Goal: Find specific page/section: Find specific page/section

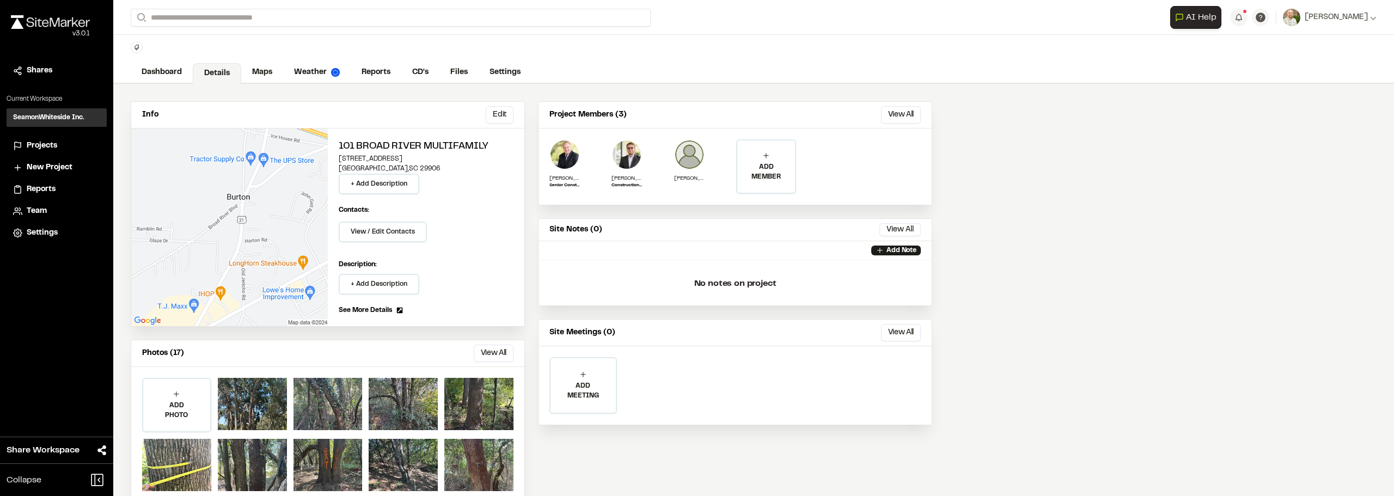
scroll to position [48, 0]
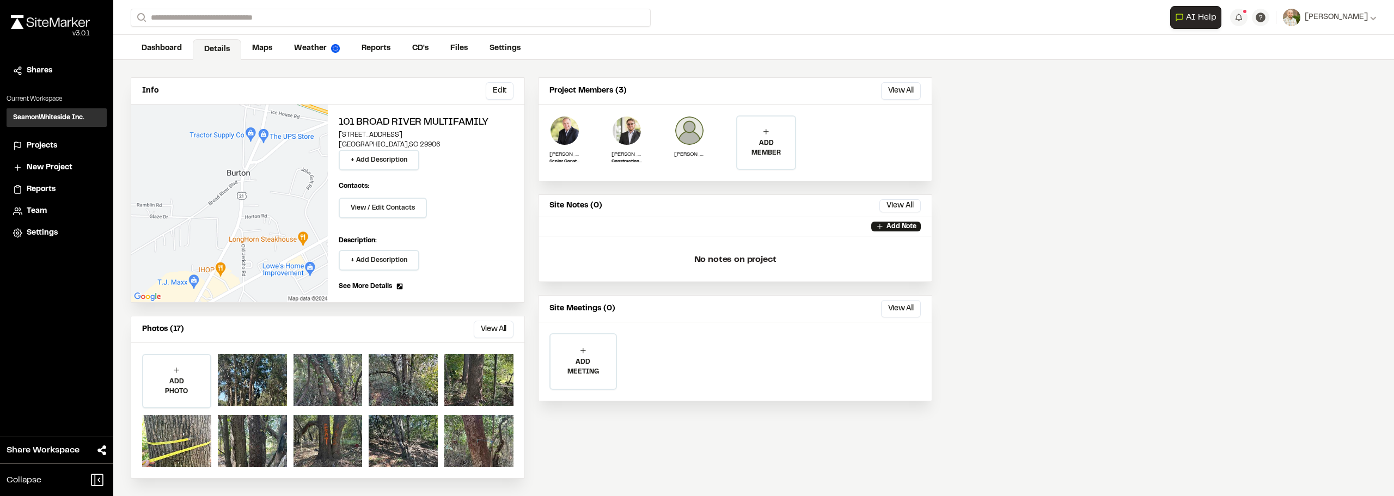
click at [292, 439] on div "ADD PHOTO Add Project Photo Click to upload photos or drag and drop Save Cancel" at bounding box center [327, 410] width 393 height 135
click at [322, 436] on div at bounding box center [327, 441] width 69 height 52
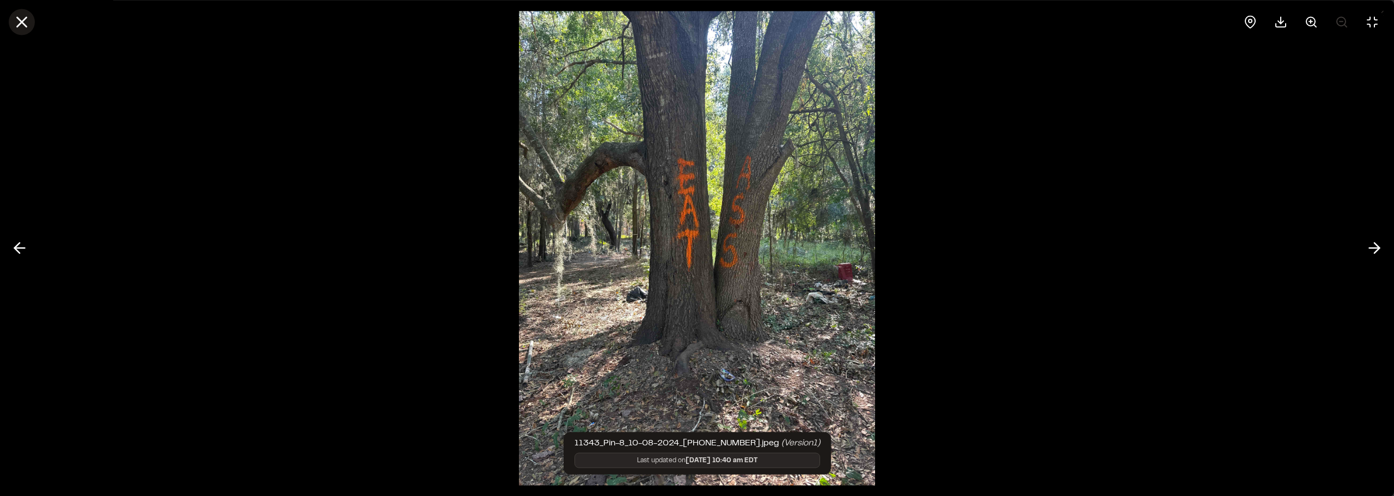
click at [23, 30] on icon at bounding box center [22, 22] width 19 height 19
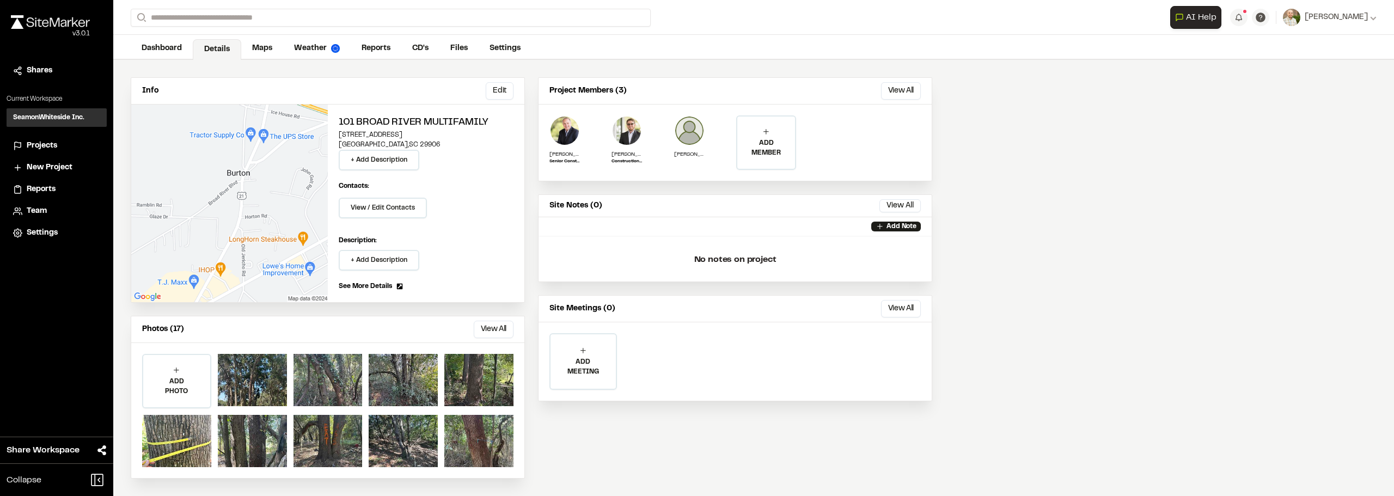
click at [59, 17] on img at bounding box center [50, 22] width 79 height 14
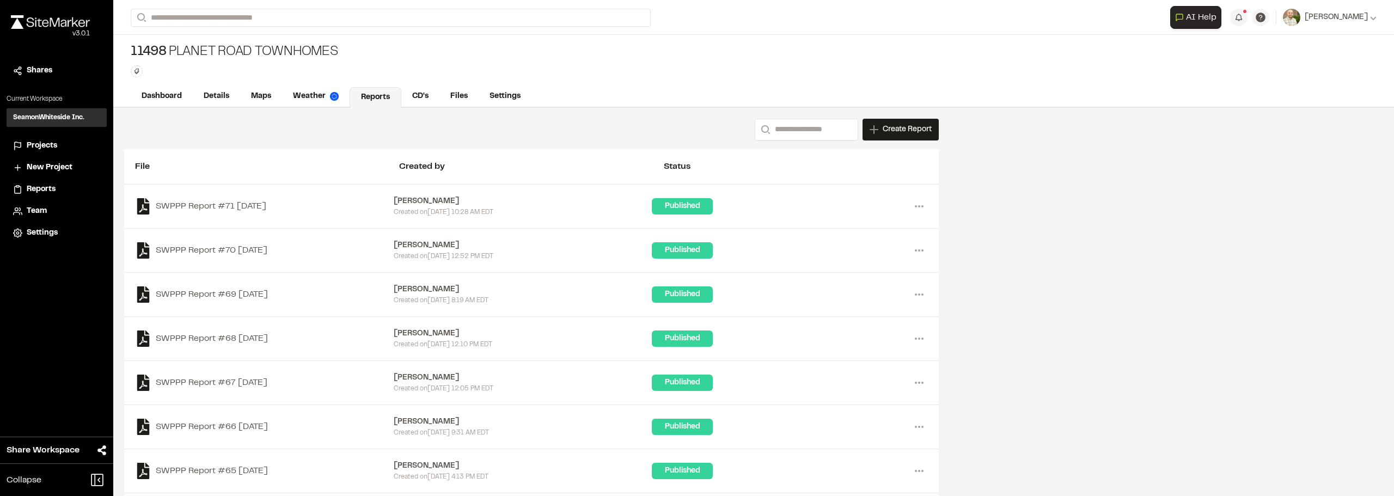
click at [1058, 40] on div "11498 Planet Road Townhomes Type Enter or comma to add tag." at bounding box center [753, 60] width 1280 height 51
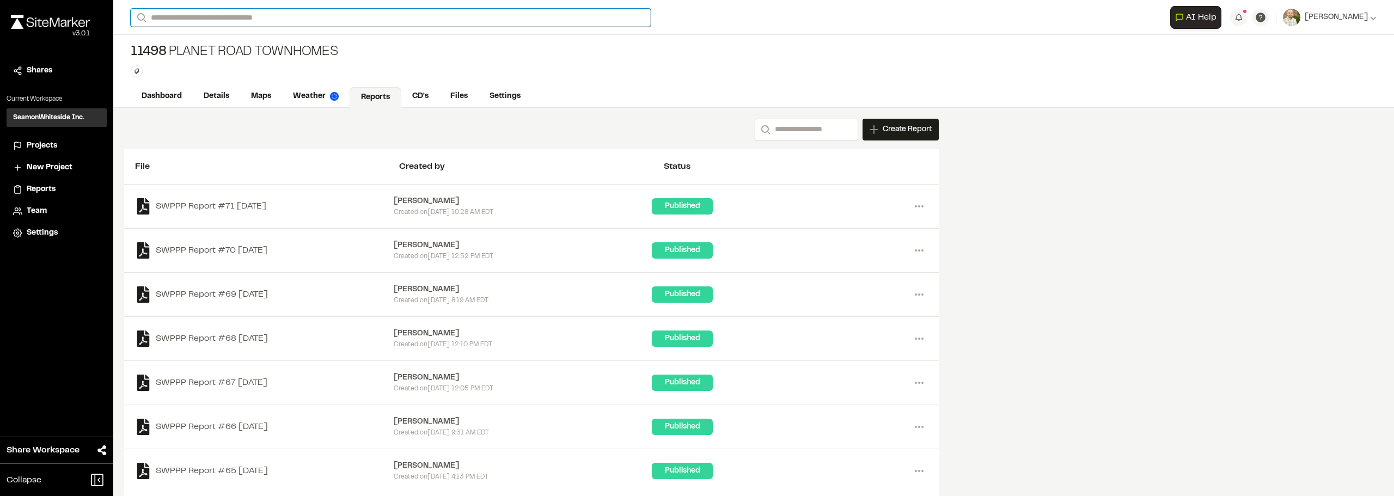
click at [367, 16] on input "Search" at bounding box center [391, 18] width 520 height 18
type input "*****"
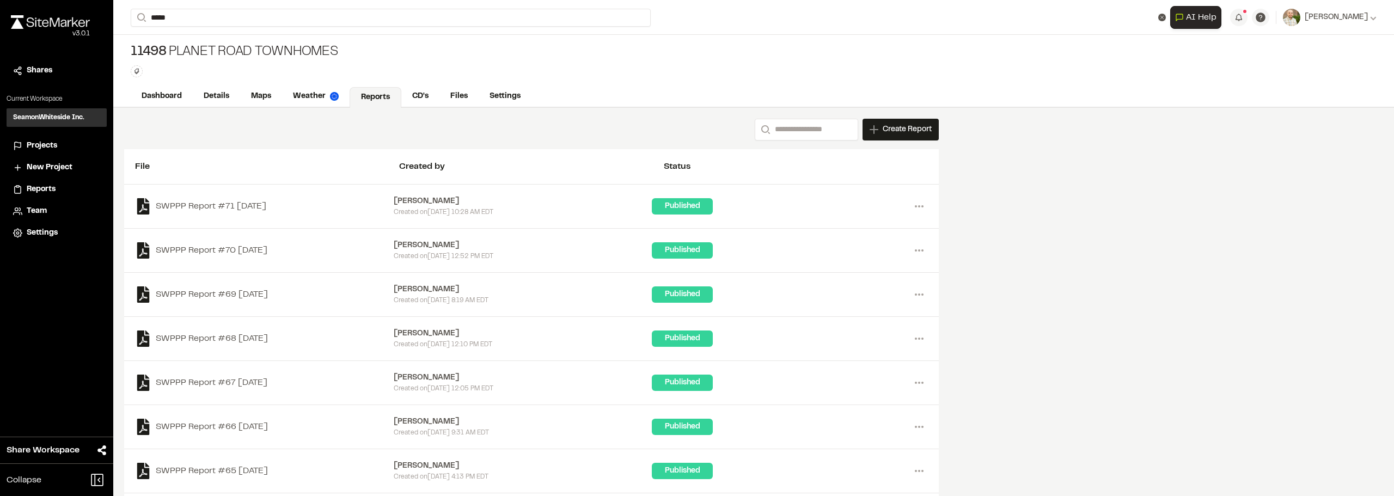
click at [238, 35] on div "CH123 Campus [STREET_ADDRESS]" at bounding box center [217, 50] width 173 height 34
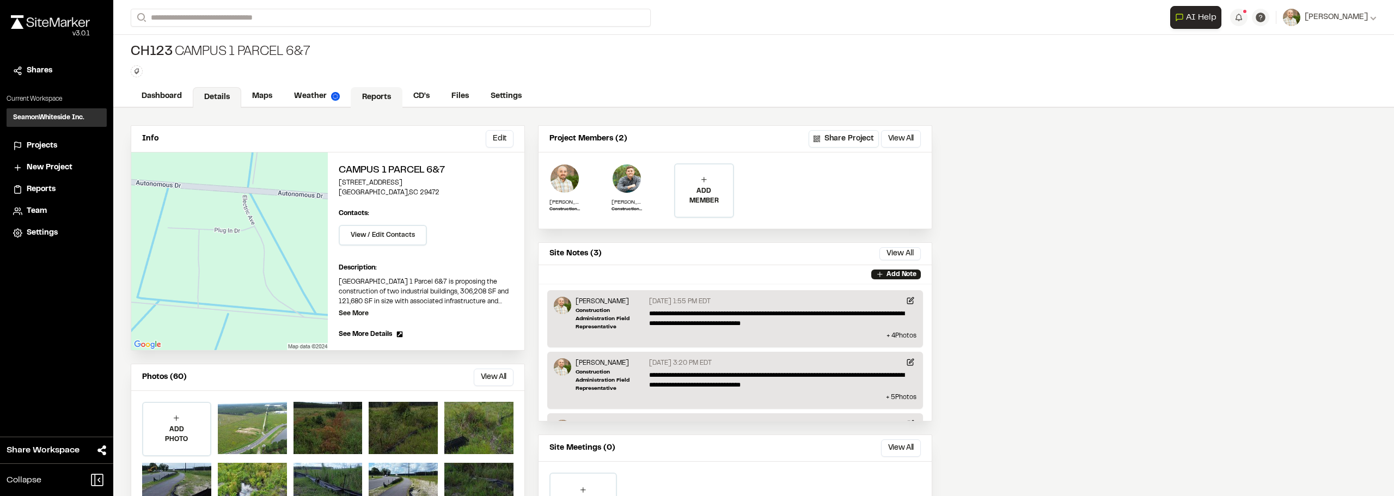
click at [367, 90] on link "Reports" at bounding box center [377, 97] width 52 height 21
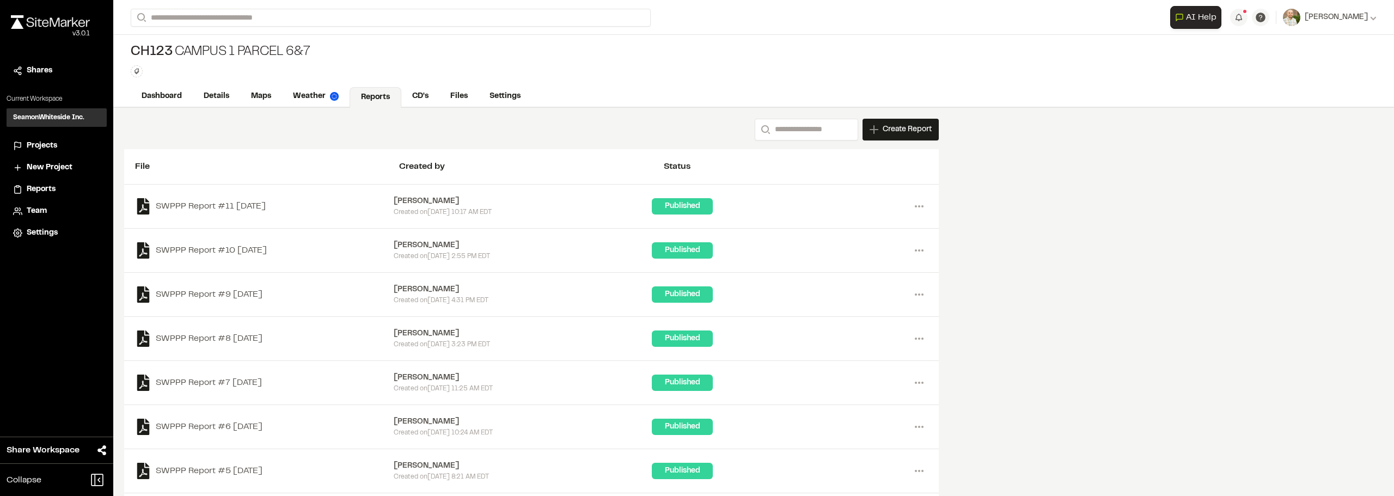
click at [1196, 398] on div "Search Create Report New Report | CH123 Campus 1 Parcel 6&7 What type of Report…" at bounding box center [753, 356] width 1280 height 496
